Goal: Task Accomplishment & Management: Use online tool/utility

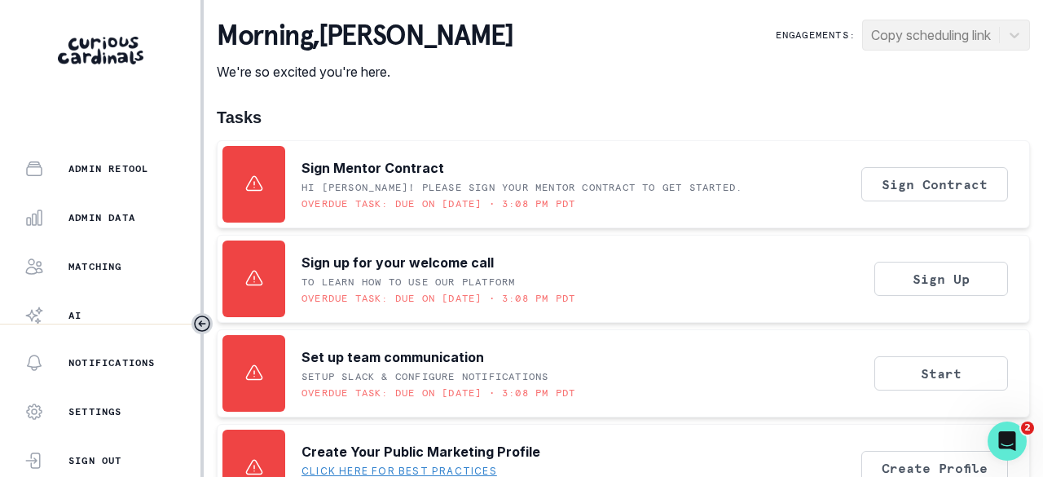
scroll to position [441, 0]
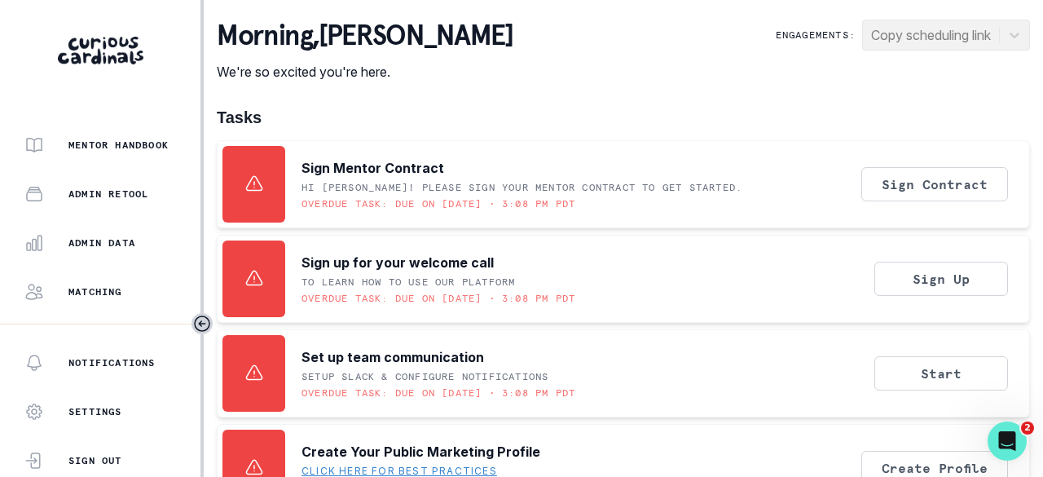
click at [95, 248] on div "Admin Data" at bounding box center [112, 243] width 176 height 20
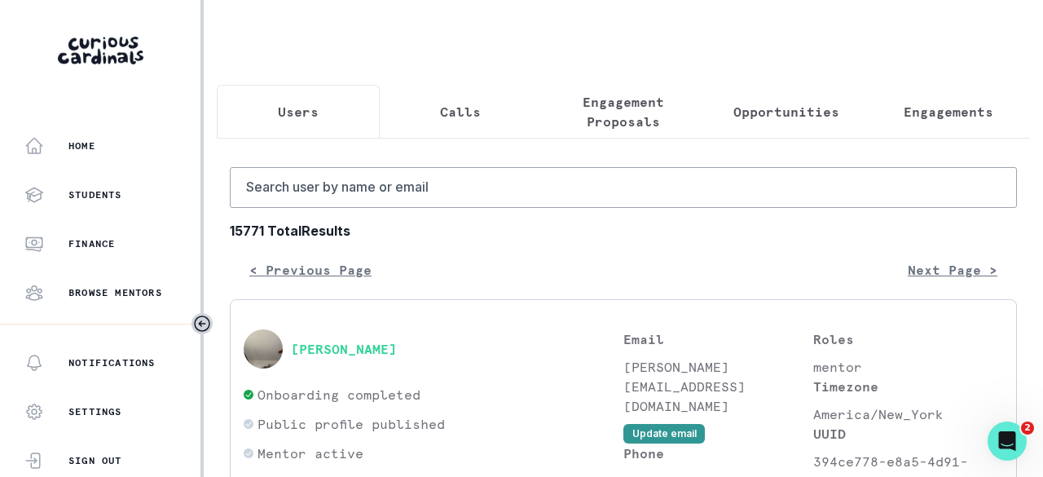
click at [915, 117] on p "Engagements" at bounding box center [949, 112] width 90 height 20
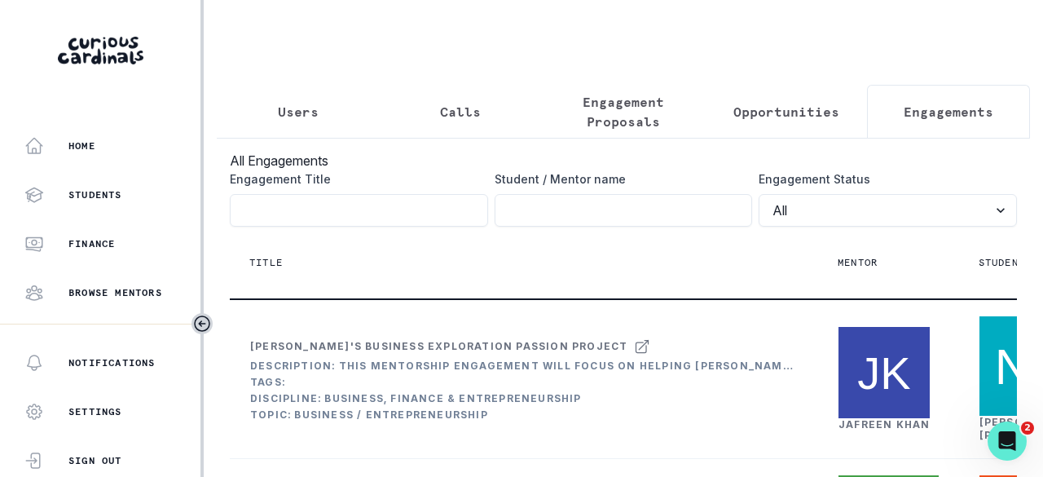
click at [605, 226] on input "Engagement Title" at bounding box center [624, 210] width 258 height 33
type input "[PERSON_NAME]"
click button "submit" at bounding box center [0, 0] width 0 height 0
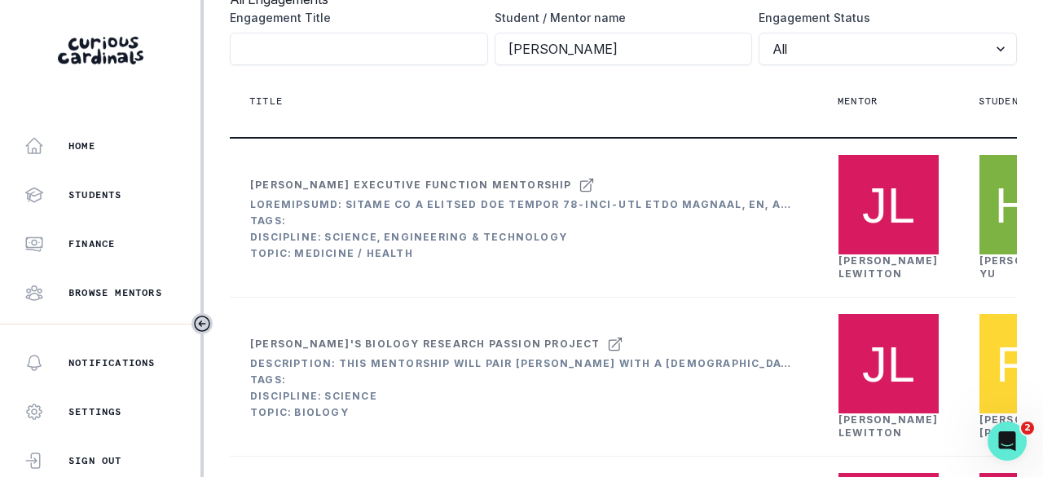
scroll to position [163, 0]
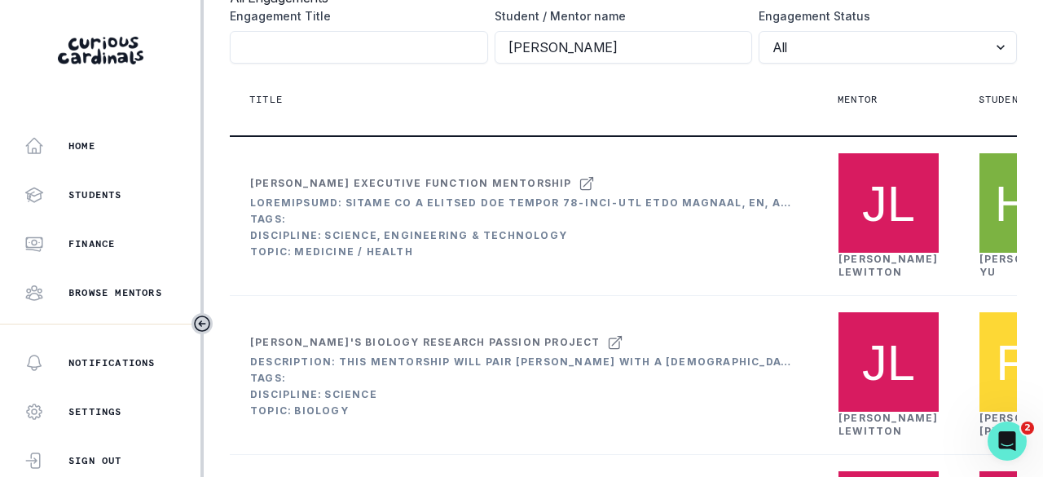
click at [879, 279] on div "[PERSON_NAME]" at bounding box center [888, 266] width 100 height 26
click at [873, 278] on link "[PERSON_NAME]" at bounding box center [888, 265] width 100 height 25
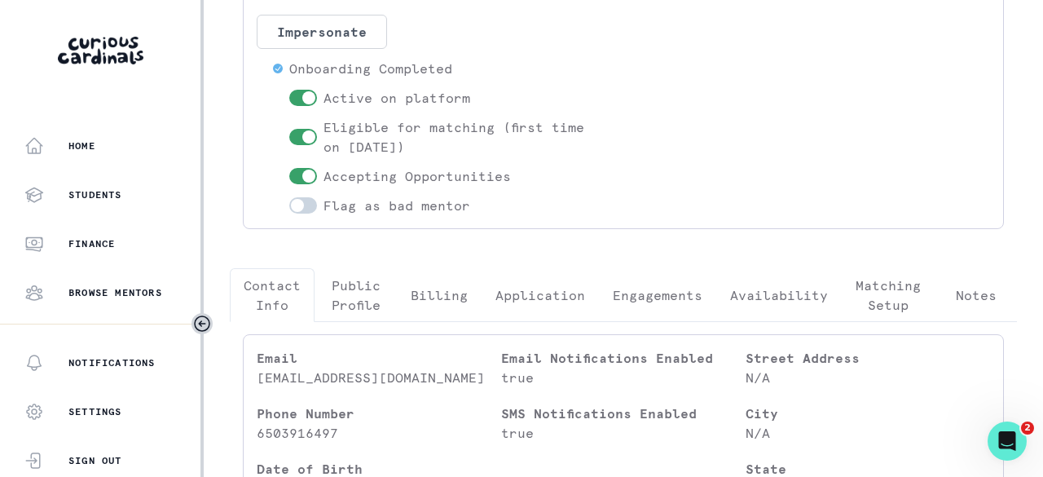
scroll to position [244, 0]
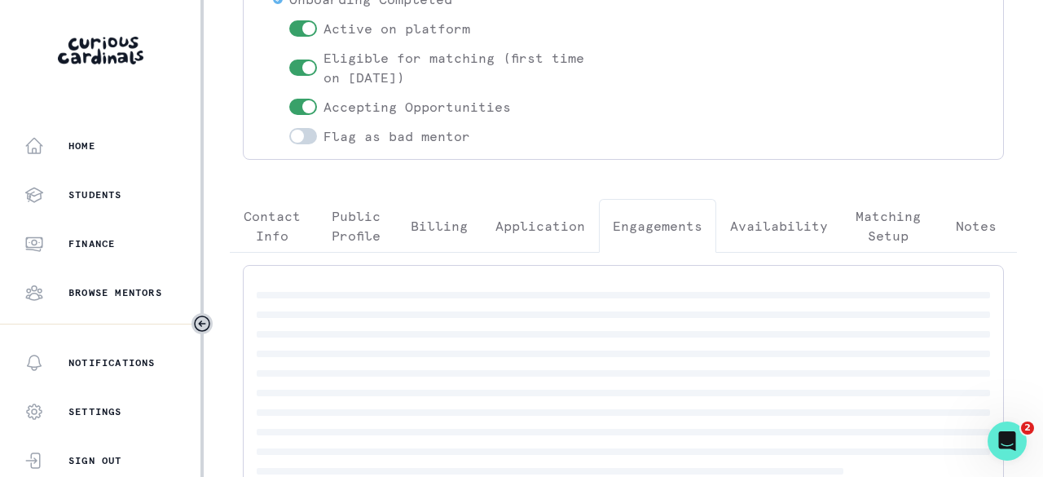
click at [675, 225] on p "Engagements" at bounding box center [658, 226] width 90 height 20
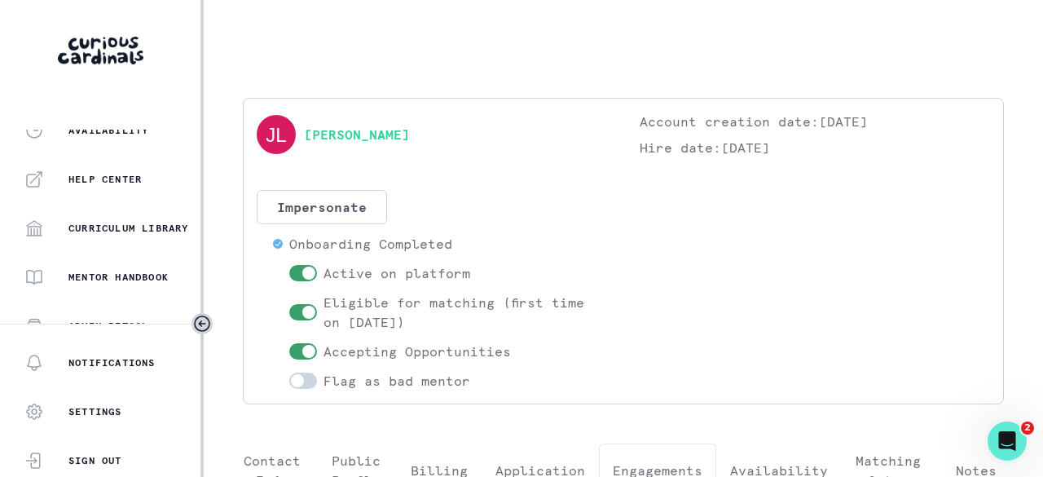
scroll to position [522, 0]
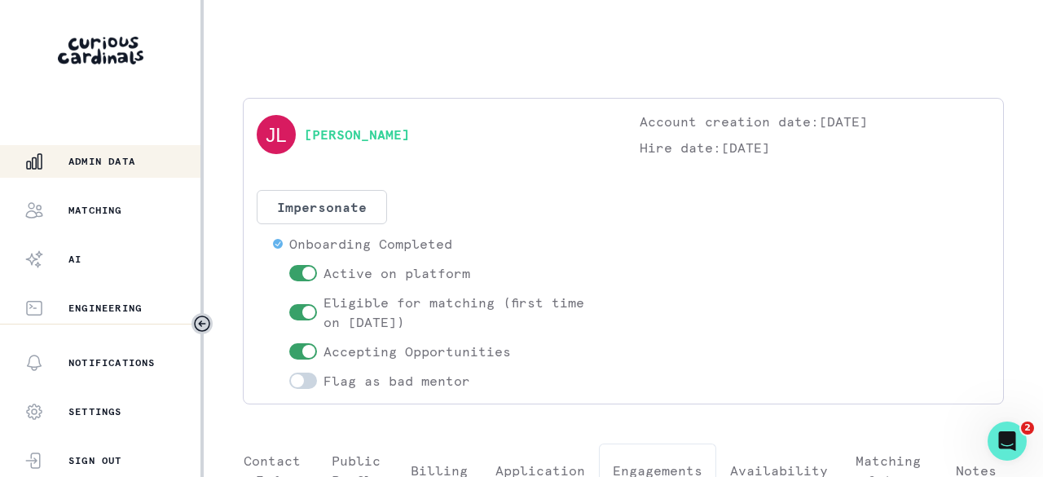
click at [111, 158] on p "Admin Data" at bounding box center [101, 161] width 67 height 13
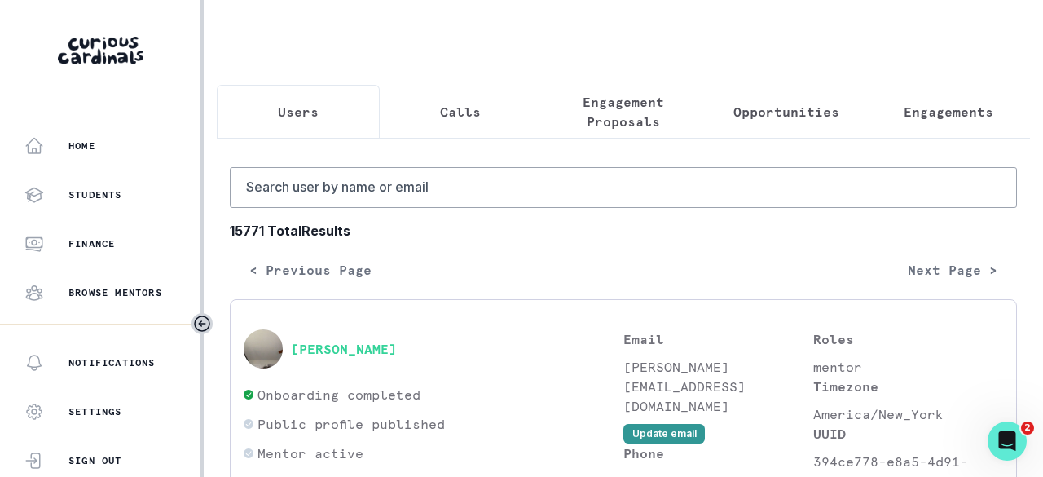
click at [316, 112] on button "Users" at bounding box center [298, 112] width 163 height 54
click at [311, 192] on input "Search user by name or email" at bounding box center [623, 187] width 787 height 41
type input "[PERSON_NAME]"
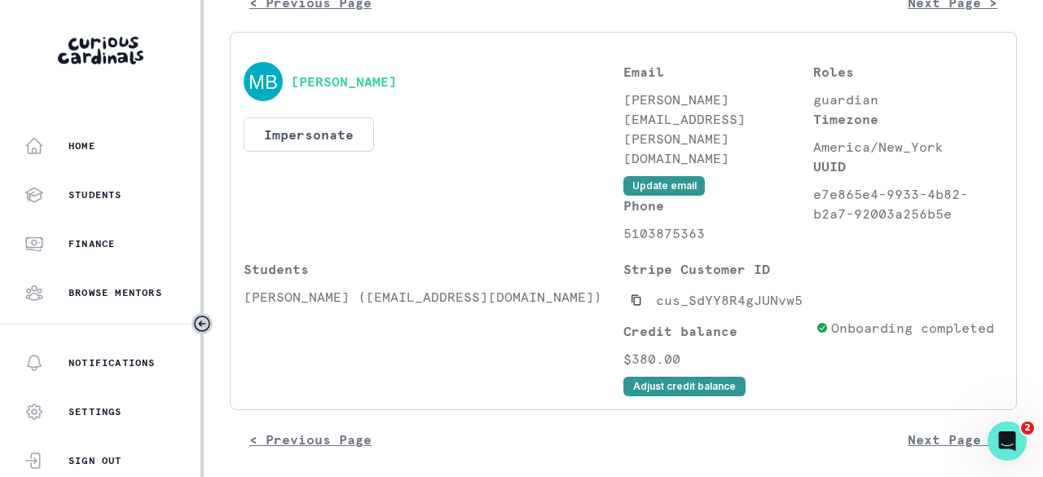
scroll to position [269, 0]
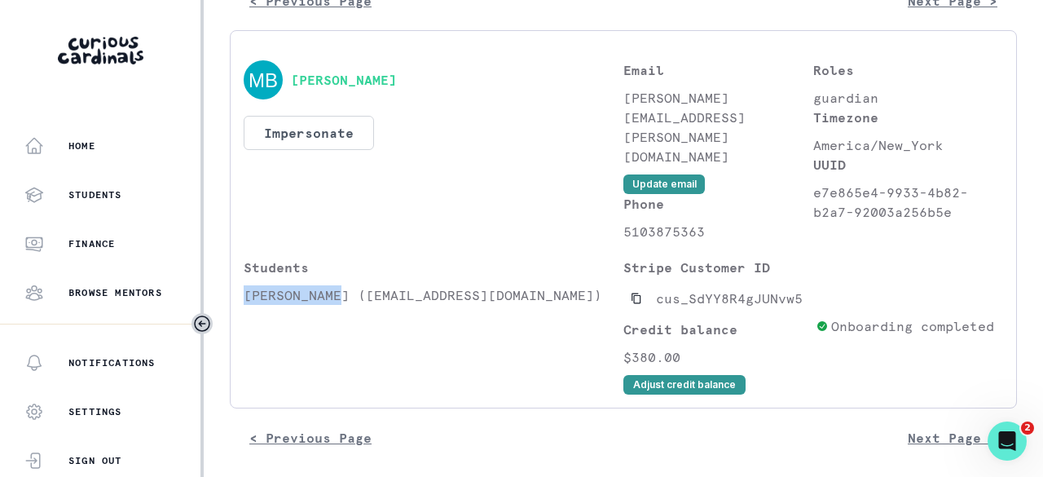
drag, startPoint x: 339, startPoint y: 286, endPoint x: 245, endPoint y: 286, distance: 93.7
click at [245, 286] on p "[PERSON_NAME] ([EMAIL_ADDRESS][DOMAIN_NAME])" at bounding box center [434, 295] width 380 height 20
copy p "[PERSON_NAME]"
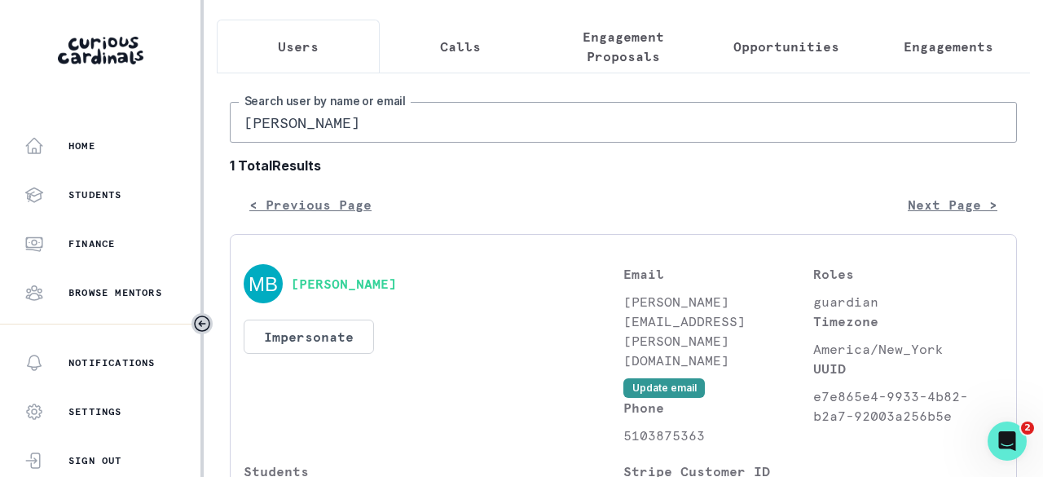
scroll to position [0, 0]
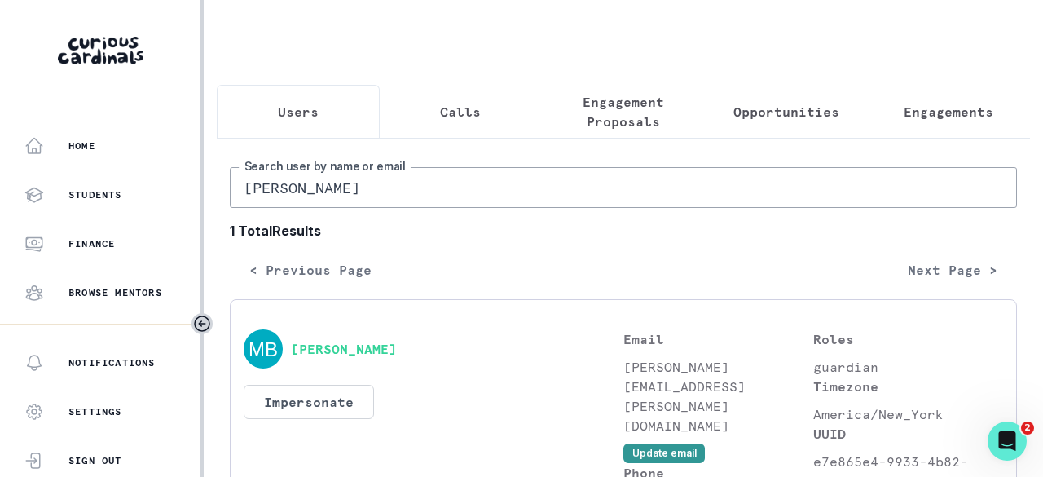
click at [942, 112] on p "Engagements" at bounding box center [949, 112] width 90 height 20
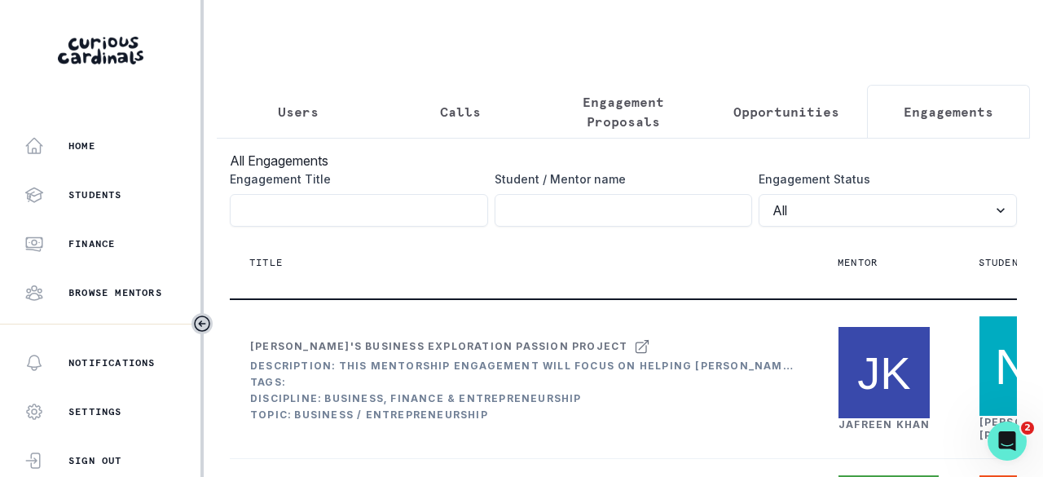
click at [653, 226] on input "Engagement Title" at bounding box center [624, 210] width 258 height 33
paste input "[PERSON_NAME]"
type input "[PERSON_NAME]"
click button "submit" at bounding box center [0, 0] width 0 height 0
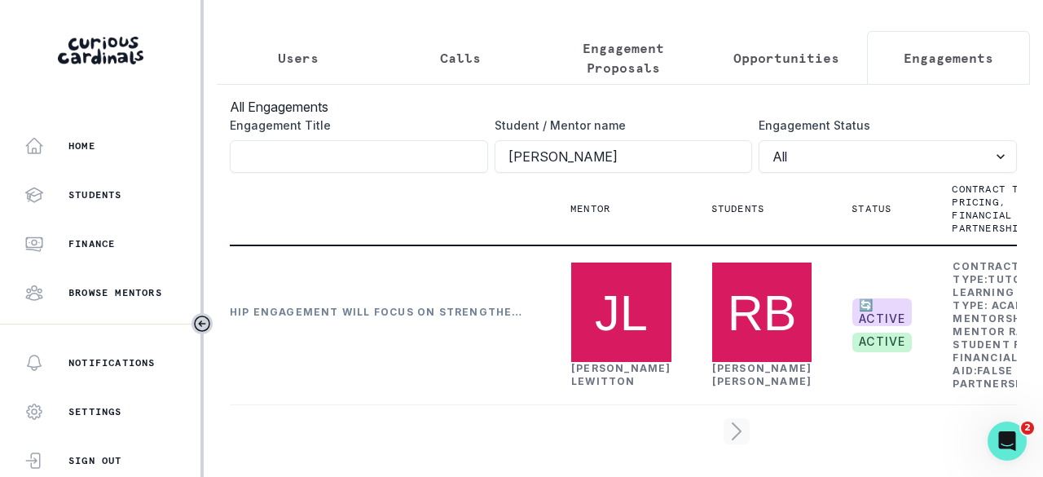
scroll to position [0, 284]
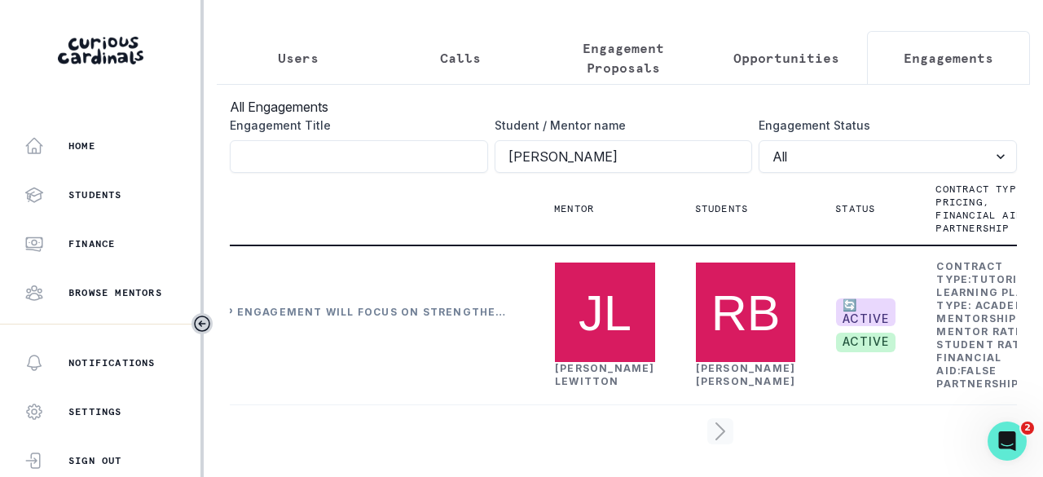
click at [599, 362] on link "[PERSON_NAME]" at bounding box center [605, 374] width 100 height 25
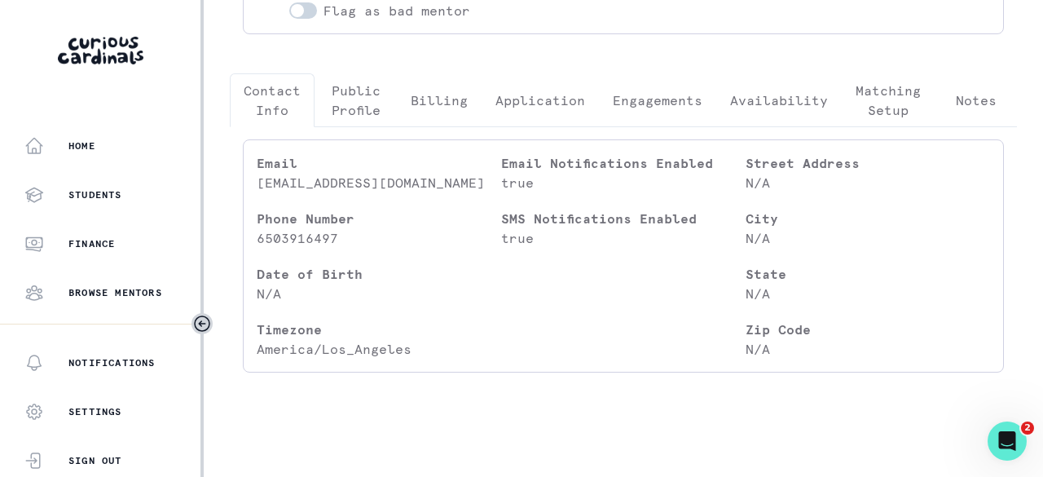
scroll to position [373, 0]
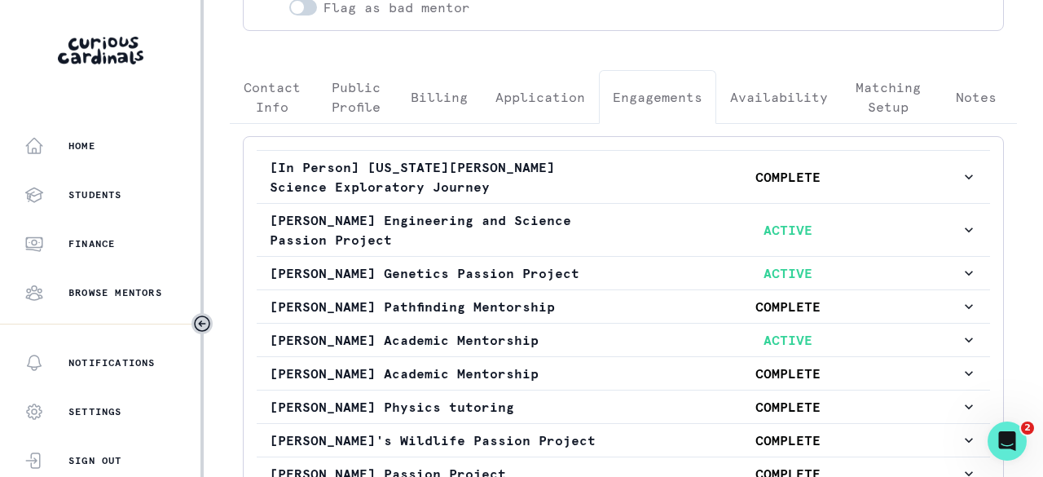
click at [661, 95] on p "Engagements" at bounding box center [658, 97] width 90 height 20
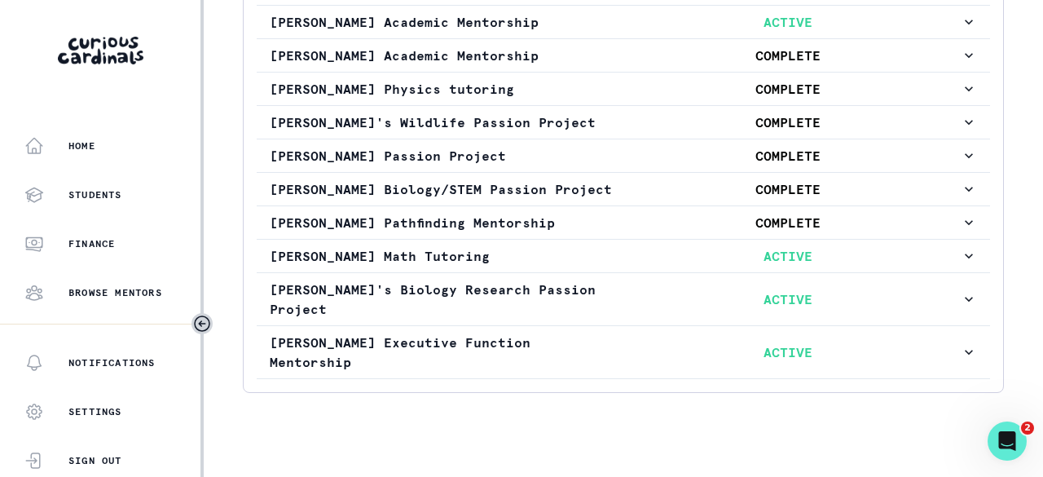
scroll to position [691, 0]
click at [661, 266] on p "ACTIVE" at bounding box center [787, 256] width 345 height 20
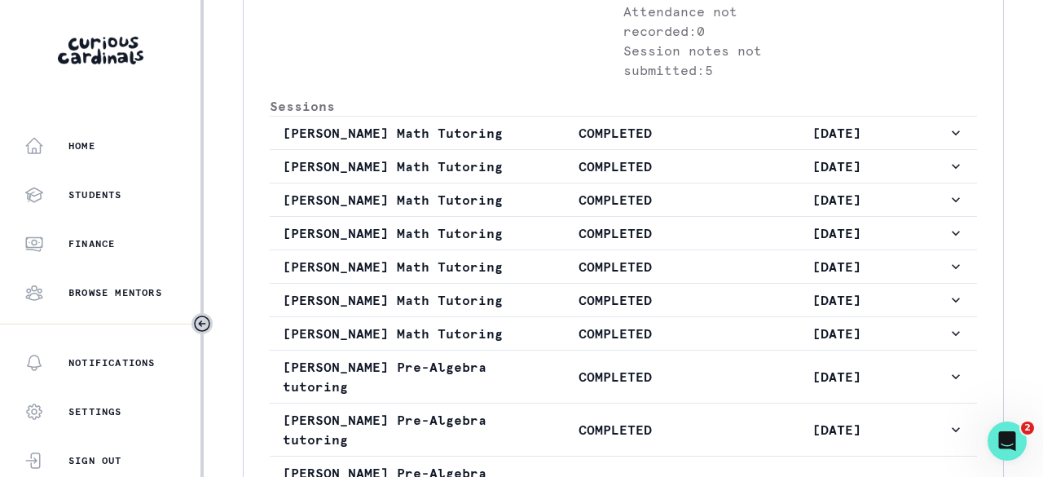
scroll to position [1261, 0]
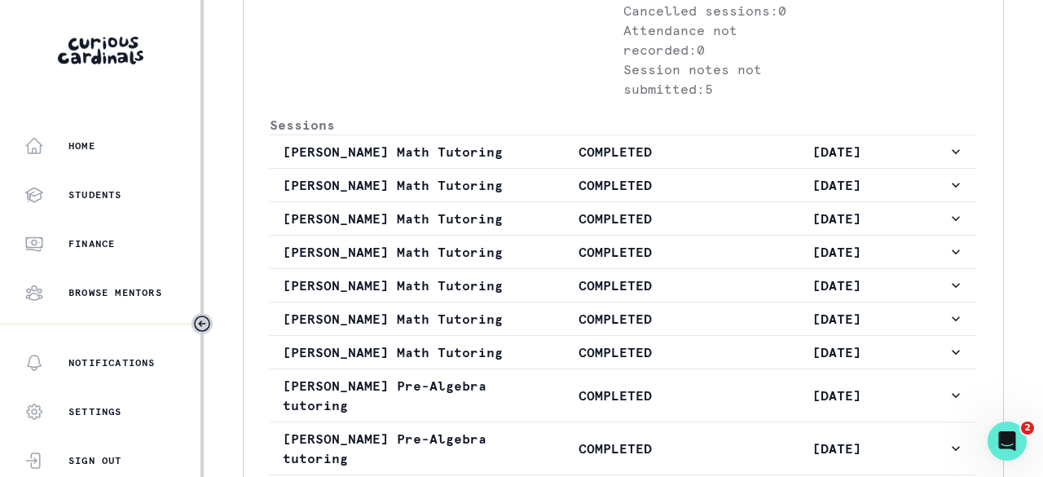
click at [476, 161] on p "[PERSON_NAME] Math Tutoring" at bounding box center [394, 152] width 222 height 20
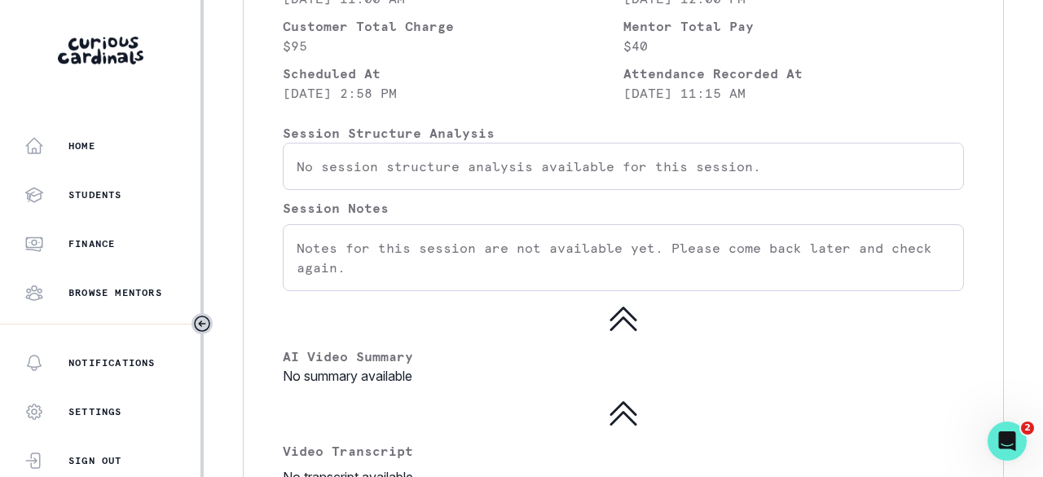
scroll to position [1343, 0]
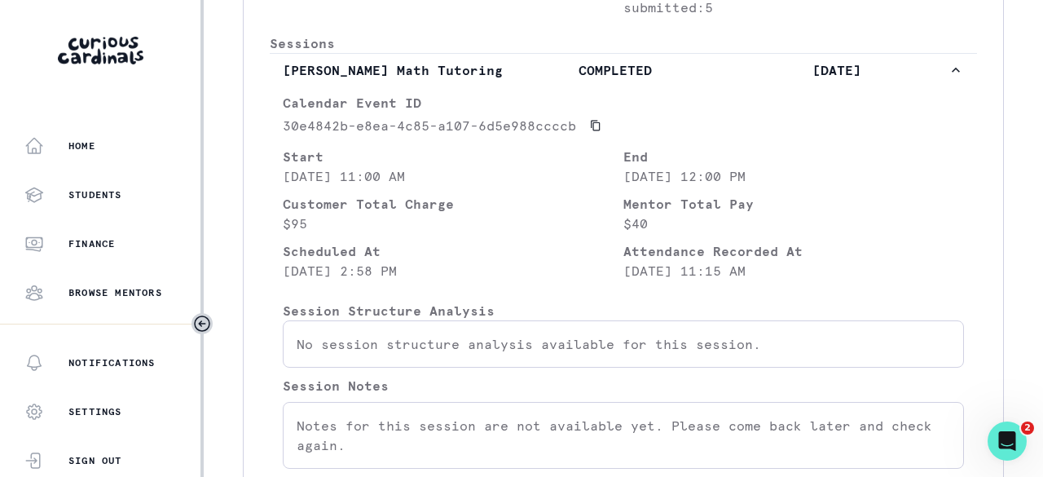
click at [526, 80] on p "COMPLETED" at bounding box center [615, 70] width 222 height 20
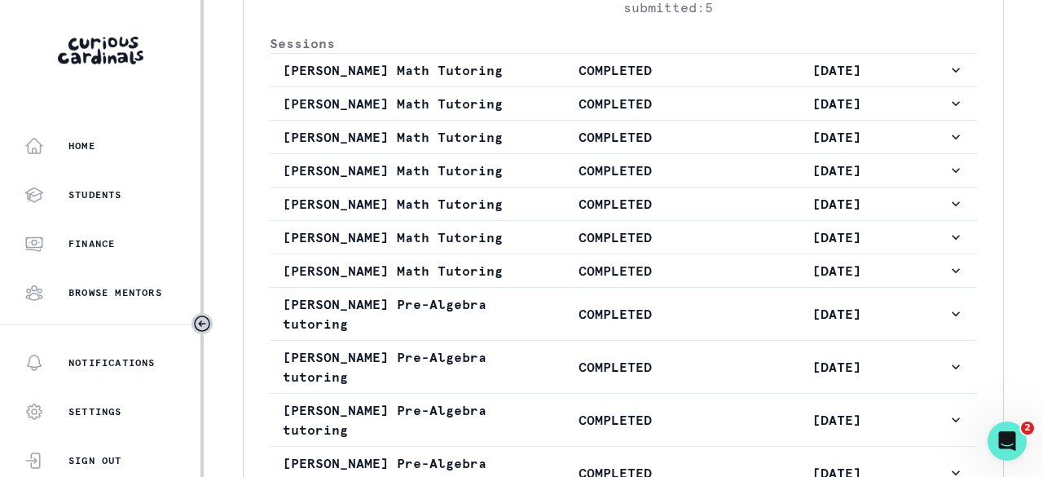
click at [513, 113] on p "COMPLETED" at bounding box center [615, 104] width 222 height 20
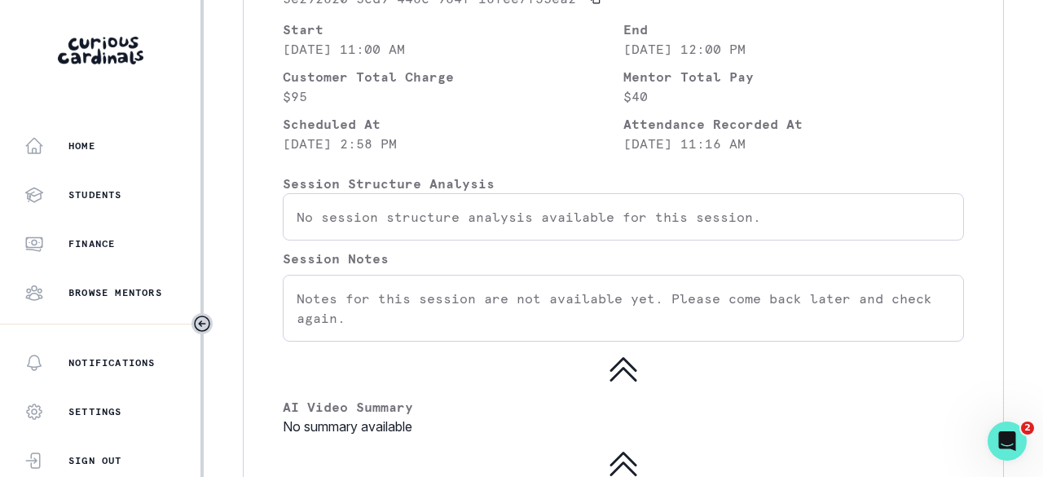
scroll to position [1424, 0]
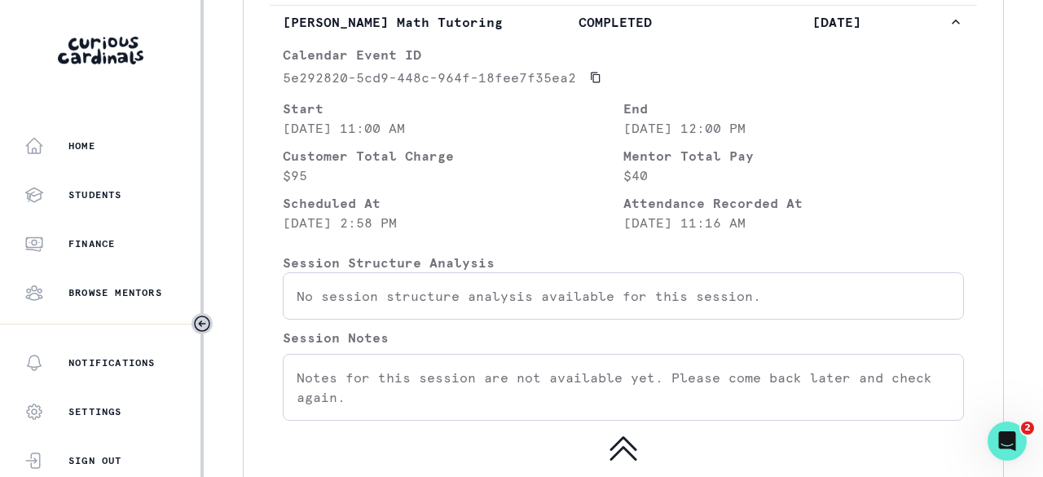
click at [537, 32] on p "COMPLETED" at bounding box center [615, 22] width 222 height 20
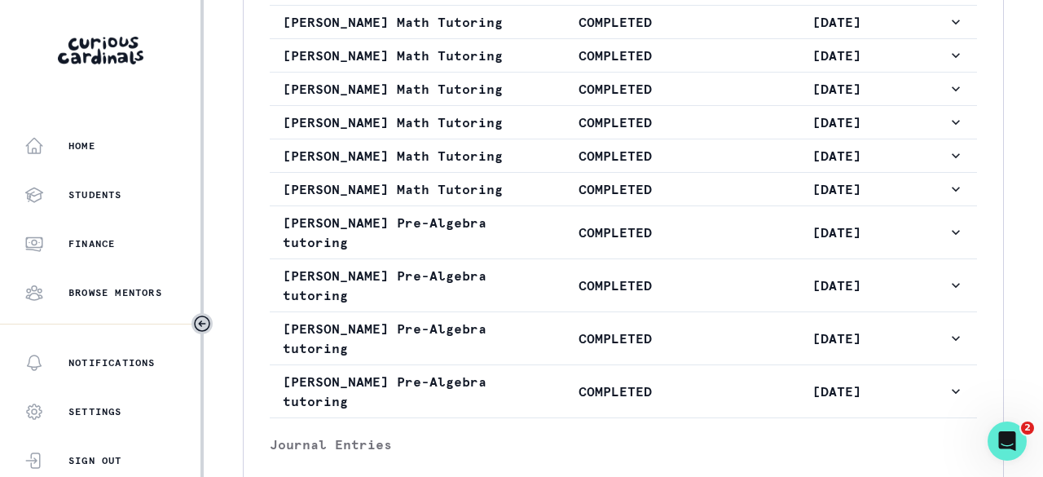
click at [537, 32] on p "COMPLETED" at bounding box center [615, 22] width 222 height 20
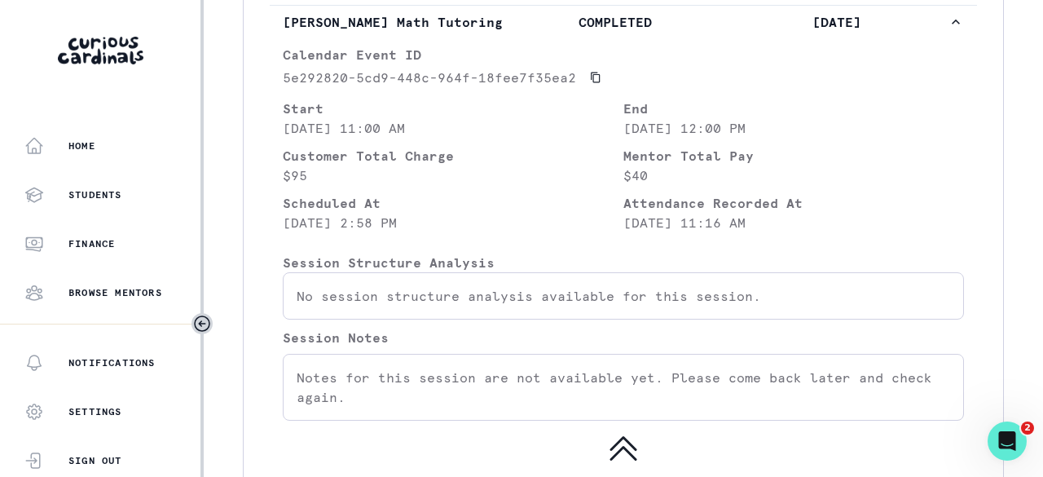
click at [537, 32] on p "COMPLETED" at bounding box center [615, 22] width 222 height 20
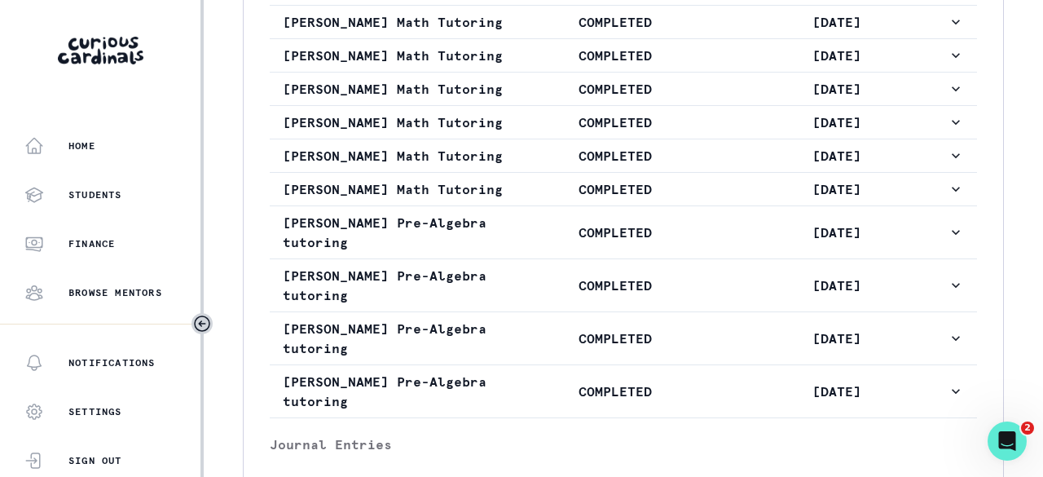
click at [525, 65] on p "COMPLETED" at bounding box center [615, 56] width 222 height 20
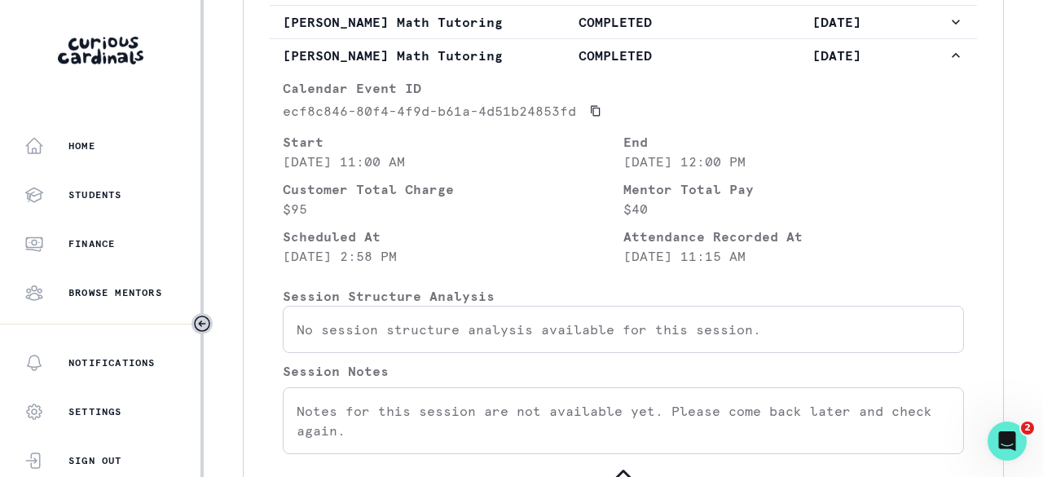
click at [533, 65] on p "COMPLETED" at bounding box center [615, 56] width 222 height 20
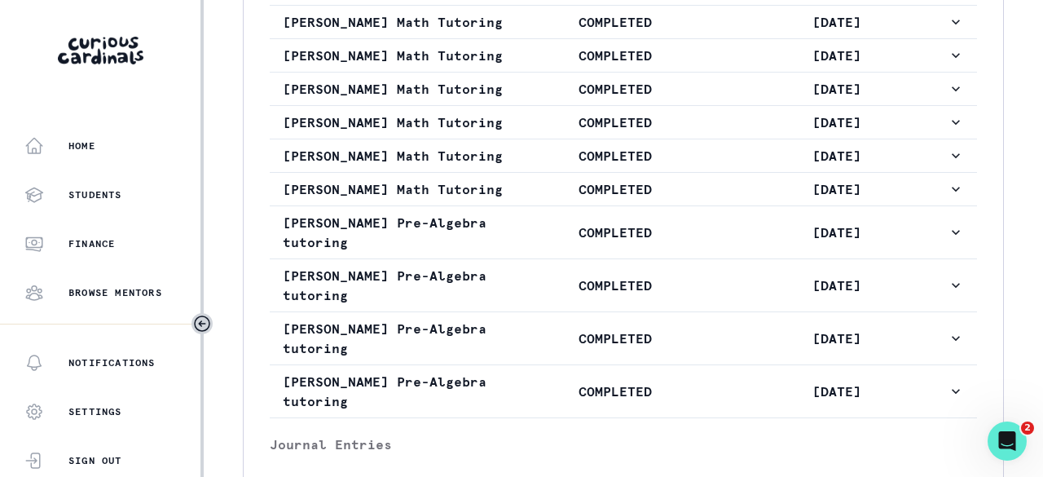
click at [525, 99] on p "COMPLETED" at bounding box center [615, 89] width 222 height 20
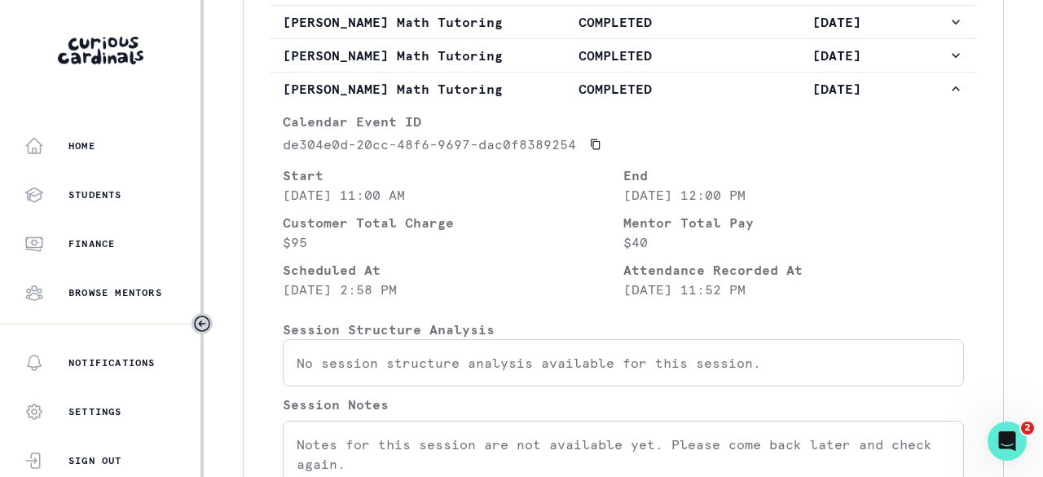
click at [534, 105] on button "[PERSON_NAME] Math Tutoring COMPLETED [DATE]" at bounding box center [623, 89] width 707 height 33
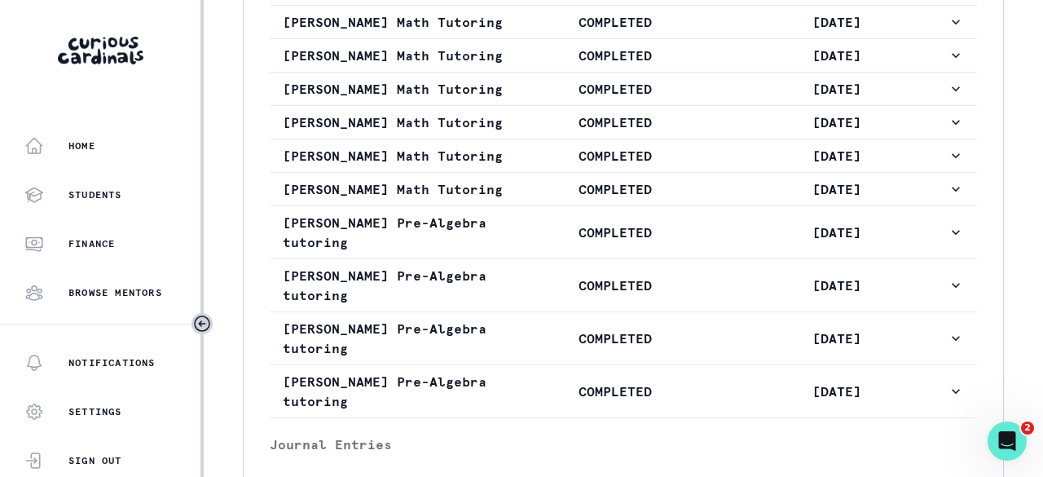
click at [517, 132] on p "COMPLETED" at bounding box center [615, 122] width 222 height 20
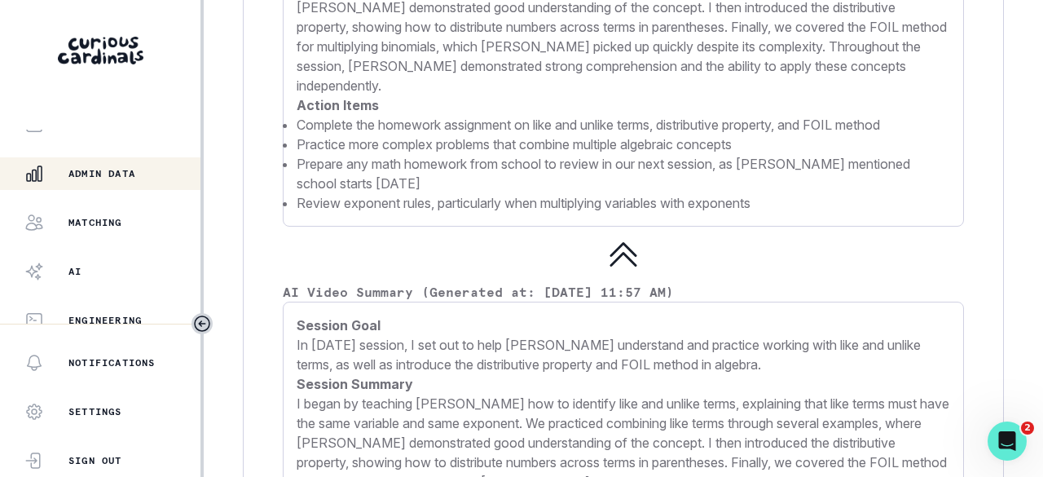
scroll to position [522, 0]
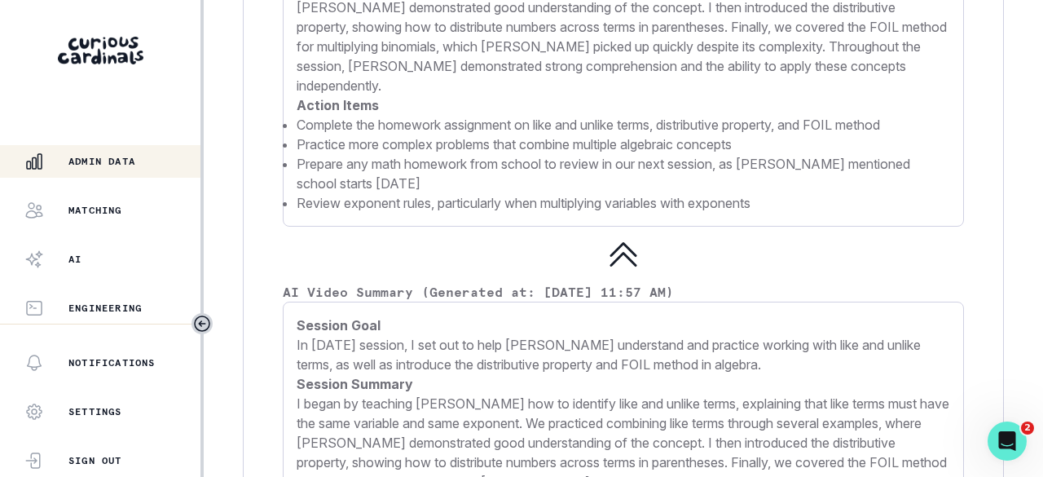
click at [117, 162] on p "Admin Data" at bounding box center [101, 161] width 67 height 13
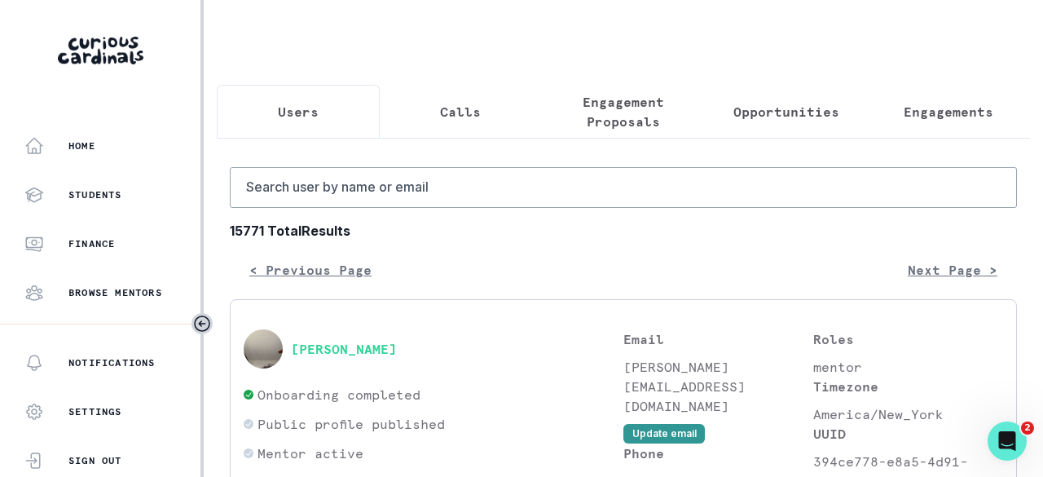
click at [288, 111] on p "Users" at bounding box center [298, 112] width 41 height 20
click at [306, 193] on input "Search user by name or email" at bounding box center [623, 187] width 787 height 41
type input "[PERSON_NAME]"
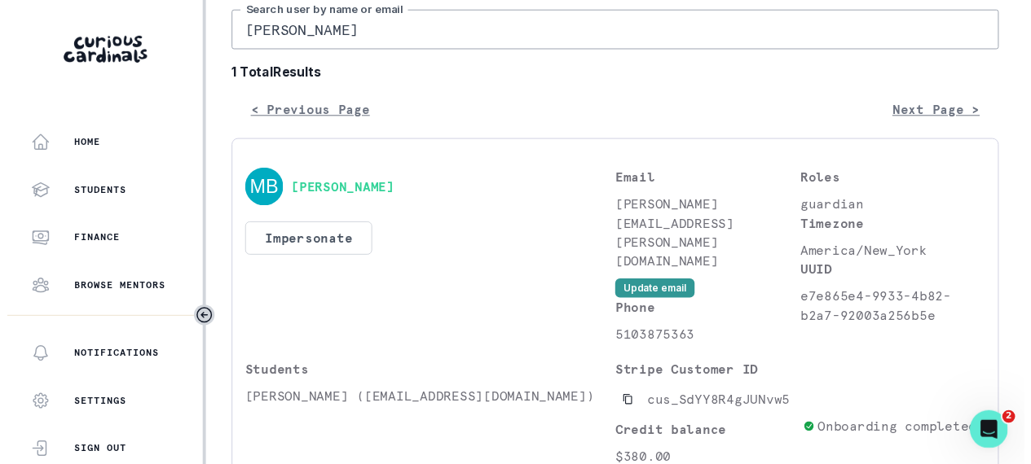
scroll to position [163, 0]
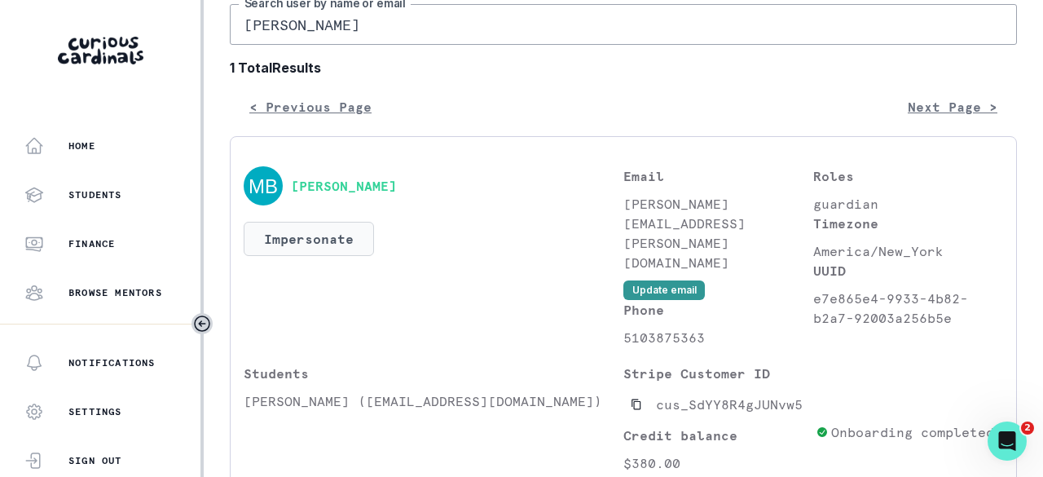
click at [326, 245] on button "Impersonate" at bounding box center [309, 239] width 130 height 34
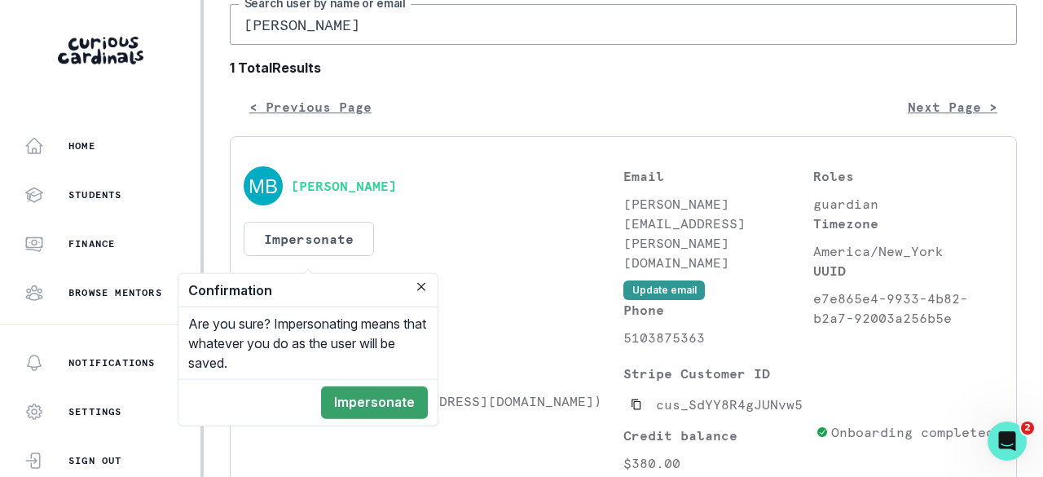
click at [367, 395] on button "Impersonate" at bounding box center [374, 402] width 107 height 33
